Goal: Check status: Check status

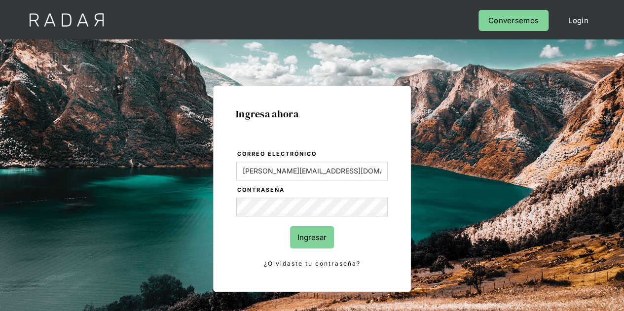
click at [303, 233] on input "Ingresar" at bounding box center [312, 237] width 44 height 22
click at [0, 0] on div at bounding box center [0, 0] width 0 height 0
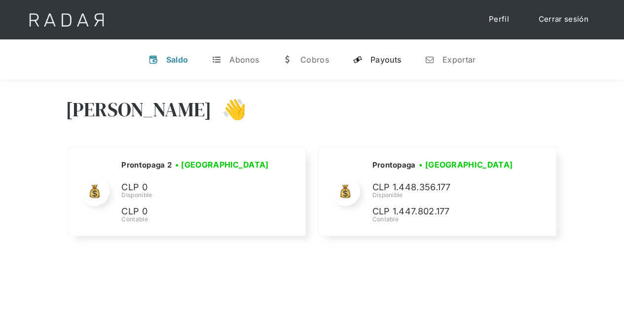
click at [382, 56] on div "Payouts" at bounding box center [385, 60] width 31 height 10
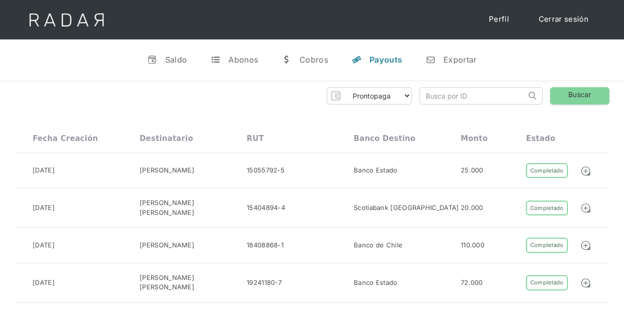
click at [461, 95] on input "search" at bounding box center [473, 96] width 106 height 16
paste input "dd035045-2b4f-497d-8b96-a5cfa27bfe5e"
click at [584, 96] on link "Buscar" at bounding box center [579, 95] width 59 height 17
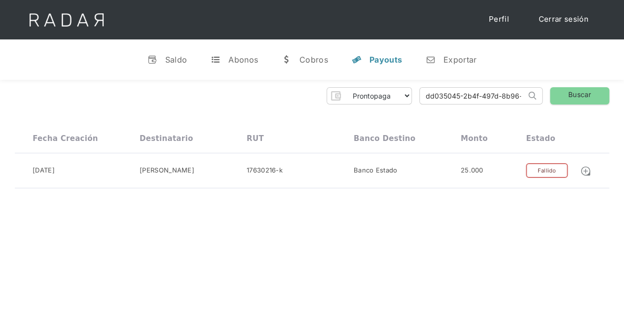
click at [467, 83] on div "Prontopaga Prontopaga 2 Thank you! Your submission has been received! Oops! Som…" at bounding box center [312, 138] width 624 height 116
click at [467, 92] on input "dd035045-2b4f-497d-8b96-a5cfa27bfe5e" at bounding box center [473, 96] width 106 height 16
click at [467, 93] on input "dd035045-2b4f-497d-8b96-a5cfa27bfe5e" at bounding box center [473, 96] width 106 height 16
paste input "7b9052f5-655a-4fbe-9f37-43ae7ad495d9"
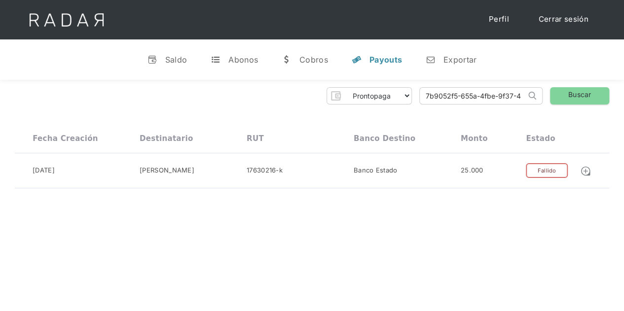
scroll to position [0, 45]
click at [580, 106] on div "Prontopaga Prontopaga 2 Thank you! Your submission has been received! Oops! Som…" at bounding box center [312, 138] width 624 height 116
click at [582, 94] on link "Buscar" at bounding box center [579, 95] width 59 height 17
click at [456, 97] on input "7b9052f5-655a-4fbe-9f37-43ae7ad495d9" at bounding box center [473, 96] width 106 height 16
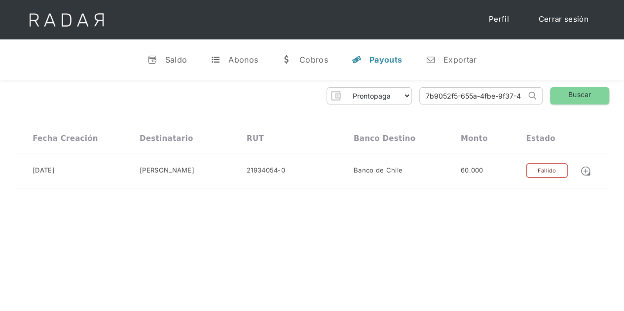
click at [456, 97] on input "7b9052f5-655a-4fbe-9f37-43ae7ad495d9" at bounding box center [473, 96] width 106 height 16
paste input "82b458de-a405-4c12-a0d8-765309213f8f"
click at [562, 100] on link "Buscar" at bounding box center [579, 95] width 59 height 17
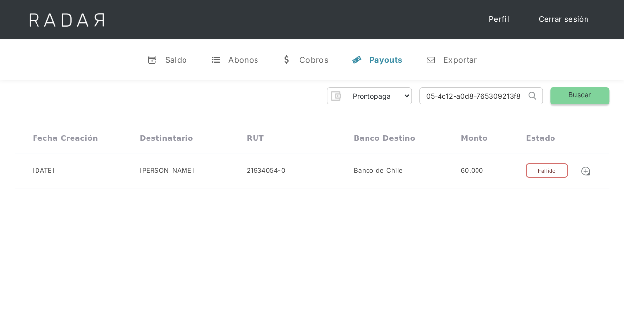
scroll to position [0, 0]
click at [468, 94] on input "82b458de-a405-4c12-a0d8-765309213f8f" at bounding box center [473, 96] width 106 height 16
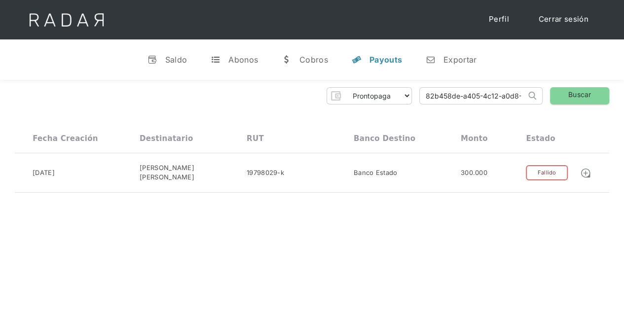
paste input "65773da5-815a-428d-ac2d-8db95ecf63da"
click at [575, 95] on link "Buscar" at bounding box center [579, 95] width 59 height 17
click at [484, 103] on input "65773da5-815a-428d-ac2d-8db95ecf63da" at bounding box center [473, 96] width 106 height 16
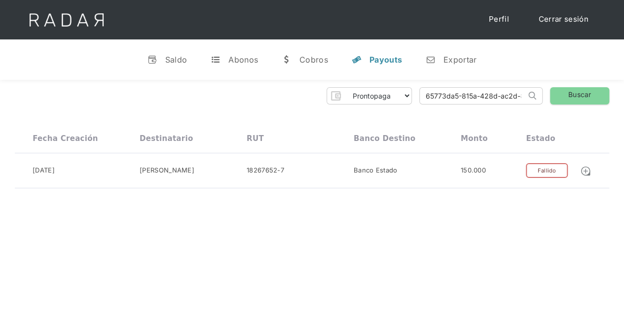
click at [484, 103] on input "65773da5-815a-428d-ac2d-8db95ecf63da" at bounding box center [473, 96] width 106 height 16
paste input "ac6d81d2-5a58-4dd7-9ab8-83e9815dcd6f"
click at [598, 93] on link "Buscar" at bounding box center [579, 95] width 59 height 17
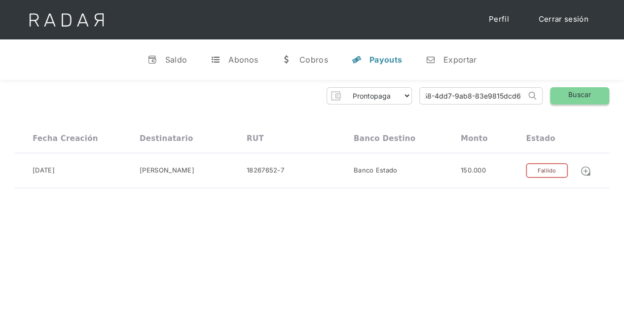
scroll to position [0, 0]
click at [448, 83] on div "Prontopaga Prontopaga 2 Thank you! Your submission has been received! Oops! Som…" at bounding box center [312, 138] width 624 height 116
click at [448, 95] on input "ac6d81d2-5a58-4dd7-9ab8-83e9815dcd6f" at bounding box center [473, 96] width 106 height 16
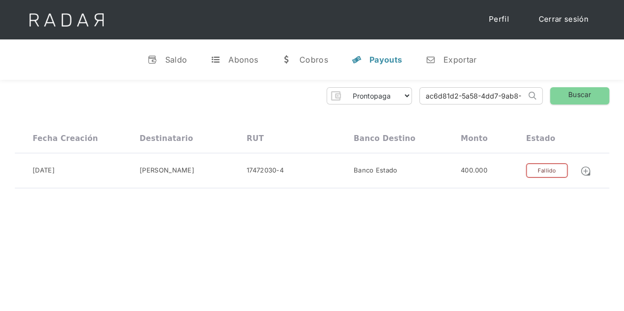
paste input "c4eb83bc-8ebf-4425-8fbd-ed5d516b8c7b"
click at [570, 107] on div "Prontopaga Prontopaga 2 Thank you! Your submission has been received! Oops! Som…" at bounding box center [312, 138] width 624 height 116
click at [578, 94] on link "Buscar" at bounding box center [579, 95] width 59 height 17
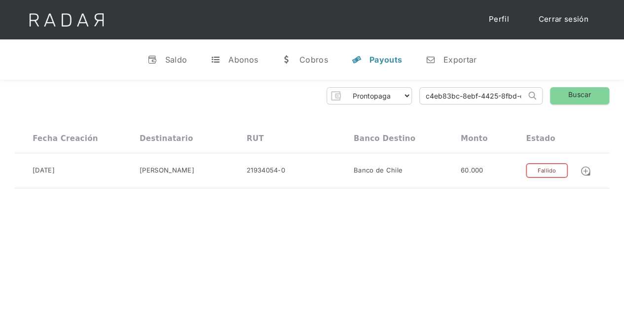
click at [446, 96] on input "c4eb83bc-8ebf-4425-8fbd-ed5d516b8c7b" at bounding box center [473, 96] width 106 height 16
paste input "07a771b2-d20b-4596-9e32-bd4fd6122c76"
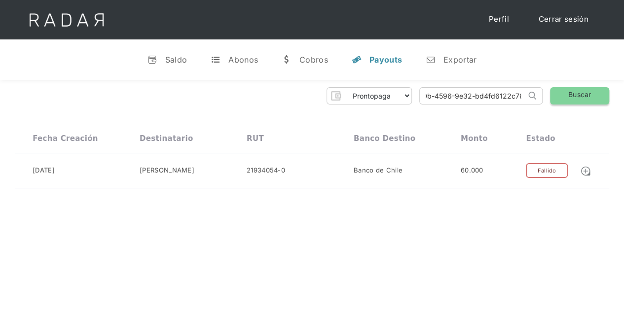
click at [600, 97] on link "Buscar" at bounding box center [579, 95] width 59 height 17
click at [446, 99] on input "07a771b2-d20b-4596-9e32-bd4fd6122c76" at bounding box center [473, 96] width 106 height 16
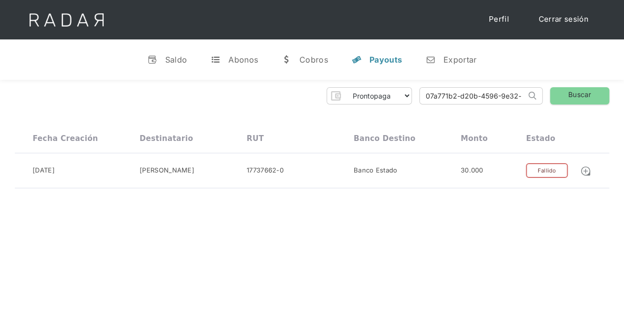
paste input "f5018906-e059-4c7d-916c-a9a33735b0ce"
click at [582, 90] on link "Buscar" at bounding box center [579, 95] width 59 height 17
click at [497, 93] on input "f5018906-e059-4c7d-916c-a9a33735b0ce" at bounding box center [473, 96] width 106 height 16
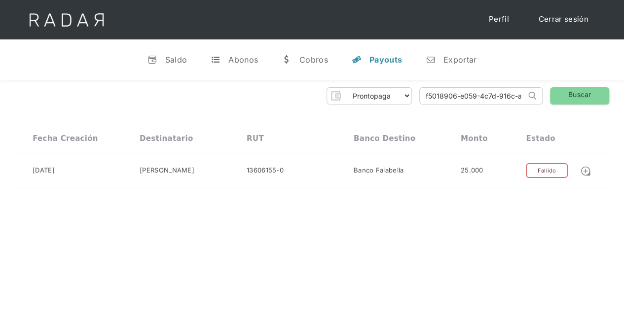
click at [497, 93] on input "f5018906-e059-4c7d-916c-a9a33735b0ce" at bounding box center [473, 96] width 106 height 16
paste input "c0c6362d-0d16-481b-9394-935dbe9f844d"
click at [575, 95] on link "Buscar" at bounding box center [579, 95] width 59 height 17
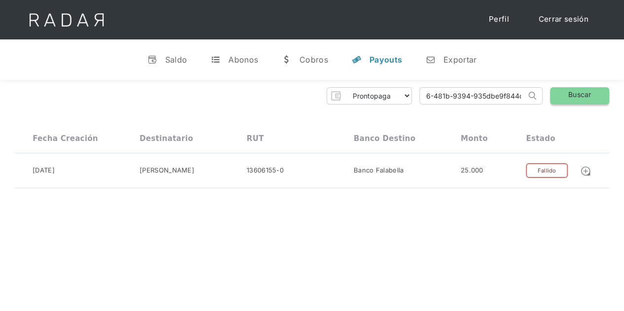
scroll to position [0, 0]
click at [469, 95] on input "c0c6362d-0d16-481b-9394-935dbe9f844d" at bounding box center [473, 96] width 106 height 16
click at [464, 100] on input "c0c6362d-0d16-481b-9394-935dbe9f844d" at bounding box center [473, 96] width 106 height 16
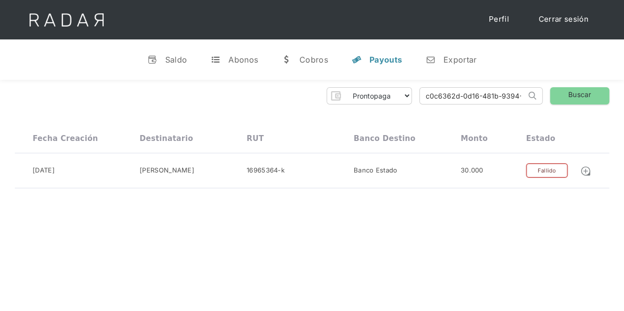
paste input "419e5102-0062-4404-a4bc-e5902a784874"
click at [592, 94] on link "Buscar" at bounding box center [579, 95] width 59 height 17
click at [445, 93] on input "419e5102-0062-4404-a4bc-e5902a784874" at bounding box center [473, 96] width 106 height 16
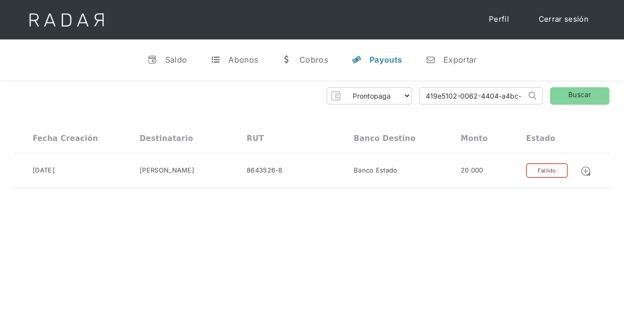
click at [445, 93] on input "419e5102-0062-4404-a4bc-e5902a784874" at bounding box center [473, 96] width 106 height 16
paste input "14472cb3-3eb8-4117-92f3-c5a775fe9b02"
click at [599, 93] on link "Buscar" at bounding box center [579, 95] width 59 height 17
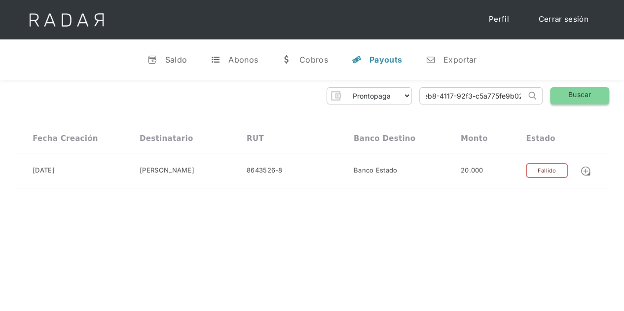
scroll to position [0, 0]
click at [454, 80] on div "Prontopaga Prontopaga 2 Thank you! Your submission has been received! Oops! Som…" at bounding box center [312, 138] width 624 height 116
click at [454, 94] on input "14472cb3-3eb8-4117-92f3-c5a775fe9b02" at bounding box center [473, 96] width 106 height 16
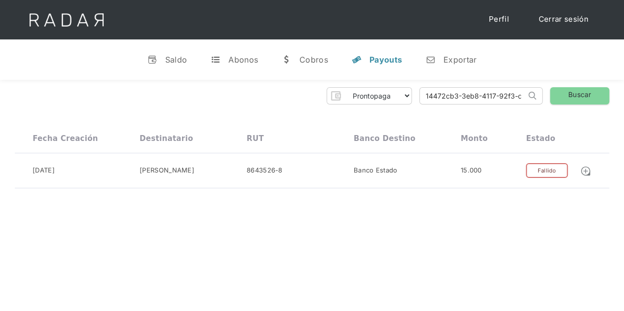
paste input "fd05b44e-c06f-4165-9182-ba9ffb695a8a"
click at [587, 91] on link "Buscar" at bounding box center [579, 95] width 59 height 17
click at [444, 89] on input "fd05b44e-c06f-4165-9182-ba9ffb695a8a" at bounding box center [473, 96] width 106 height 16
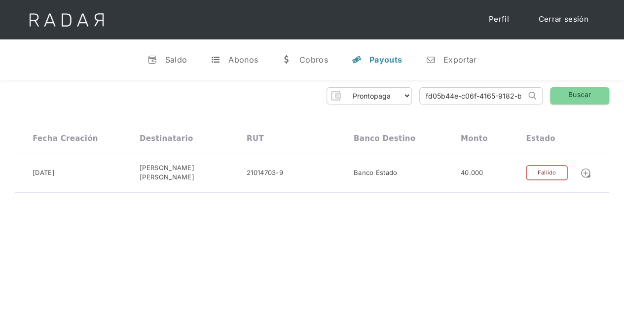
click at [444, 89] on input "fd05b44e-c06f-4165-9182-ba9ffb695a8a" at bounding box center [473, 96] width 106 height 16
paste input "4d01149d-0117-4b70-84de-4c0ceedfef16"
type input "4d01149d-0117-4b70-84de-4c0ceedfef16"
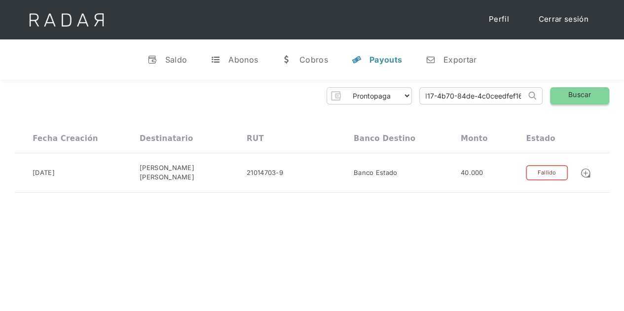
click at [579, 98] on link "Buscar" at bounding box center [579, 95] width 59 height 17
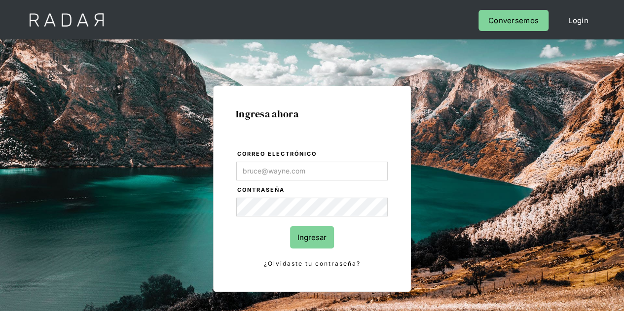
type input "Evans@prontopaga.com"
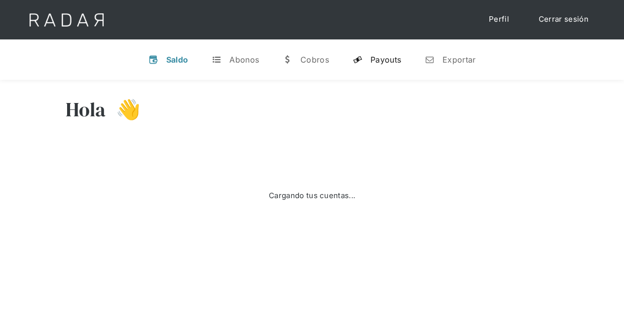
click at [377, 63] on div "Payouts" at bounding box center [385, 60] width 31 height 10
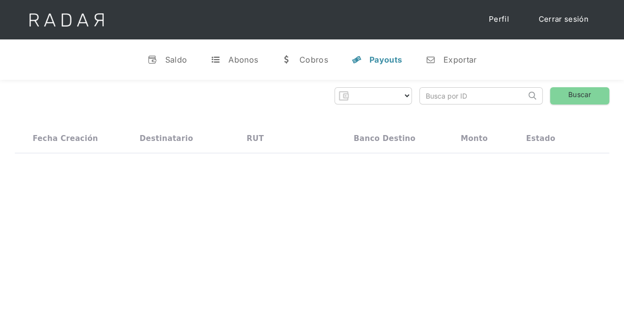
select select "prontopaga"
click at [483, 97] on input "search" at bounding box center [473, 96] width 106 height 16
paste input "4d01149d-0117-4b70-84de-4c0ceedfef16"
click at [567, 96] on link "Buscar" at bounding box center [579, 95] width 59 height 17
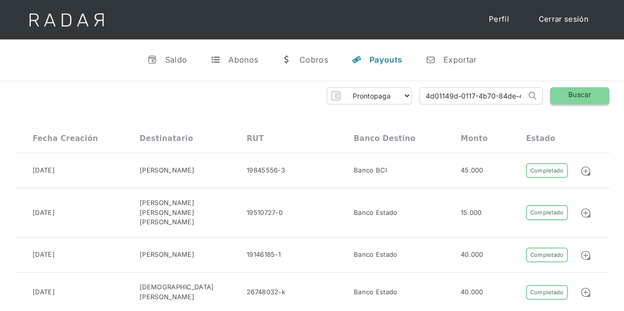
click at [566, 104] on link "Buscar" at bounding box center [579, 95] width 59 height 17
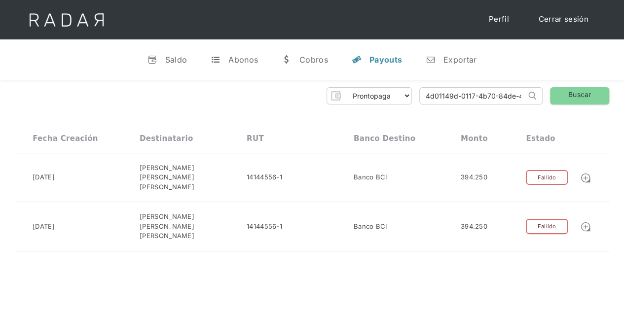
click at [491, 92] on input "4d01149d-0117-4b70-84de-4c0ceedfef16" at bounding box center [473, 96] width 106 height 16
paste input ""dab1d982-54d5-4403-926e-4effb8db45bc","
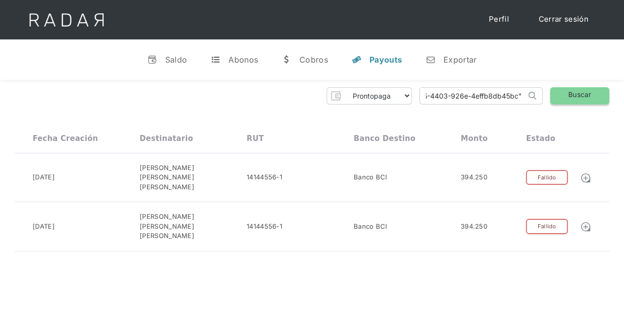
click at [579, 93] on link "Buscar" at bounding box center [579, 95] width 59 height 17
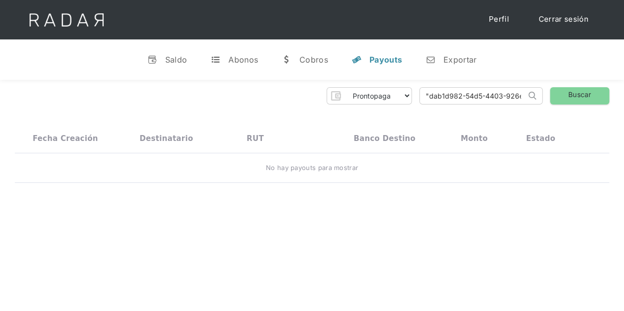
drag, startPoint x: 431, startPoint y: 96, endPoint x: 376, endPoint y: 80, distance: 57.5
click at [376, 80] on div "Prontopaga Prontopaga 2 Thank you! Your submission has been received! Oops! Som…" at bounding box center [312, 135] width 624 height 111
click at [584, 94] on link "Buscar" at bounding box center [579, 95] width 59 height 17
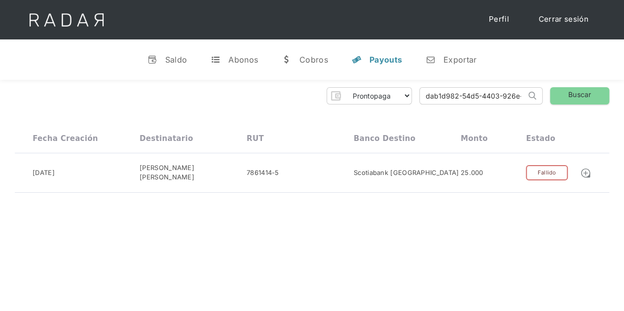
click at [453, 93] on input "dab1d982-54d5-4403-926e-4effb8db45bc" at bounding box center [473, 96] width 106 height 16
paste input ""e6541868-3d31-4acb-92d5-7f5acdf65c94","
click at [593, 97] on link "Buscar" at bounding box center [579, 95] width 59 height 17
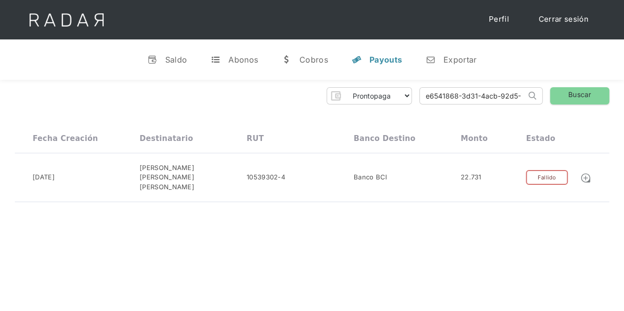
click at [487, 104] on form "e6541868-3d31-4acb-92d5-7f5acdf65c94 Search" at bounding box center [480, 95] width 123 height 17
click at [486, 97] on input "e6541868-3d31-4acb-92d5-7f5acdf65c94" at bounding box center [473, 96] width 106 height 16
click at [487, 97] on input "e6541868-3d31-4acb-92d5-7f5acdf65c94" at bounding box center [473, 96] width 106 height 16
click at [488, 97] on input "e6541868-3d31-4acb-92d5-7f5acdf65c94" at bounding box center [473, 96] width 106 height 16
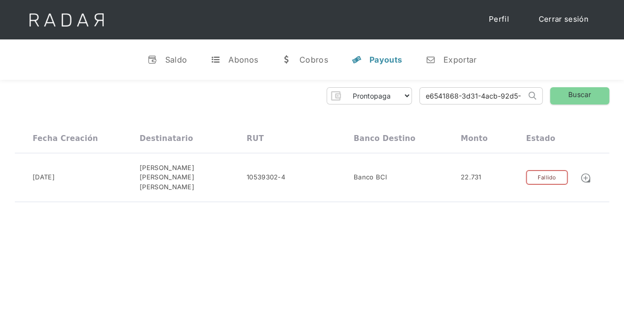
paste input "261e8a1c-c022-445e-9173-f9353ccba5c1"
type input "261e8a1c-c022-445e-9173-f9353ccba5c1"
click at [574, 95] on link "Buscar" at bounding box center [579, 95] width 59 height 17
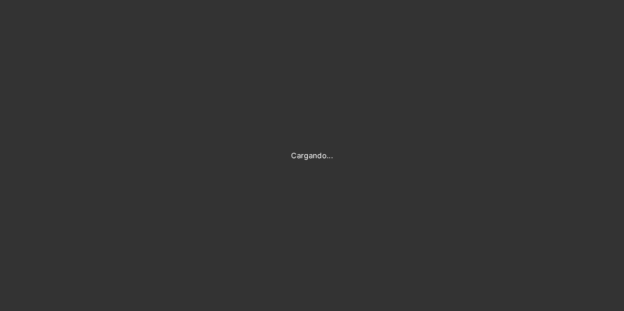
type input "[PERSON_NAME][EMAIL_ADDRESS][DOMAIN_NAME]"
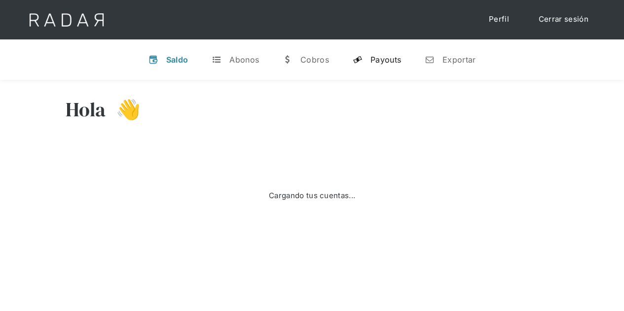
click at [395, 55] on div "Payouts" at bounding box center [385, 60] width 31 height 10
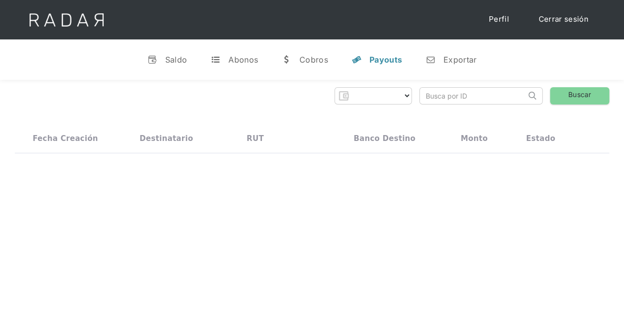
click at [466, 101] on input "search" at bounding box center [473, 96] width 106 height 16
paste input "261e8a1c-c022-445e-9173-f9353ccba5c1"
type input "261e8a1c-c022-445e-9173-f9353ccba5c1"
click at [558, 106] on div "Thank you! Your submission has been received! Oops! Something went wrong while …" at bounding box center [312, 120] width 624 height 81
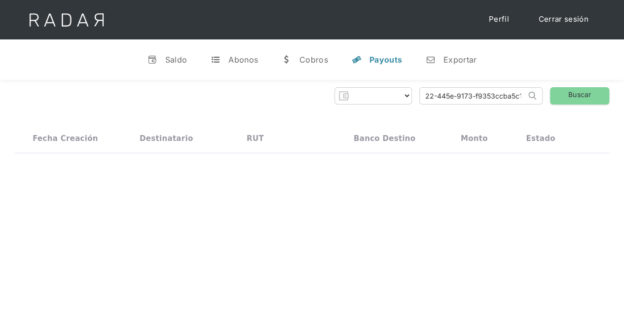
scroll to position [0, 0]
click at [571, 85] on div "Thank you! Your submission has been received! Oops! Something went wrong while …" at bounding box center [312, 120] width 624 height 81
click at [570, 92] on link "Buscar" at bounding box center [579, 95] width 59 height 17
select select "prontopaga"
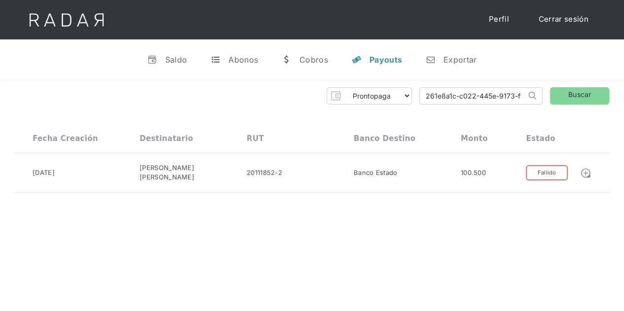
click at [611, 211] on div "[PERSON_NAME] 👋 Cargando tus cuentas... Nombre de la empresa • [GEOGRAPHIC_DATA…" at bounding box center [312, 235] width 624 height 311
